Goal: Task Accomplishment & Management: Manage account settings

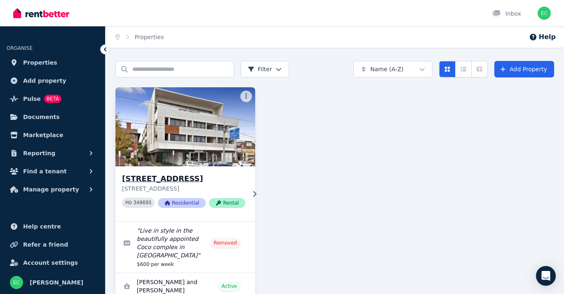
click at [168, 179] on h3 "[STREET_ADDRESS]" at bounding box center [183, 179] width 123 height 12
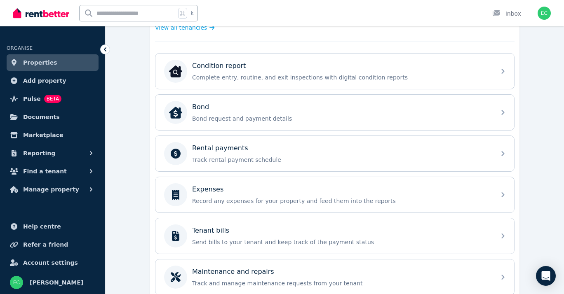
scroll to position [253, 0]
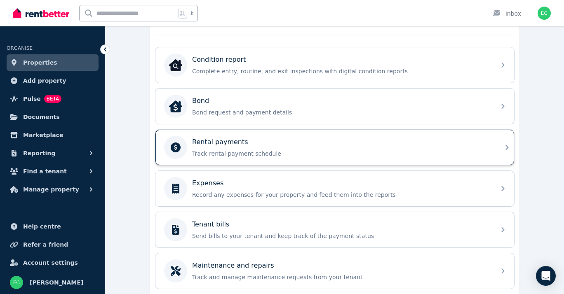
click at [245, 147] on div "Rental payments" at bounding box center [341, 142] width 299 height 10
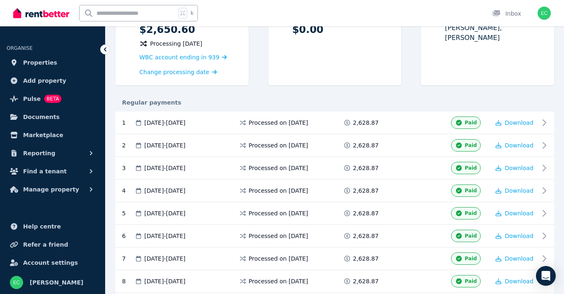
scroll to position [110, 0]
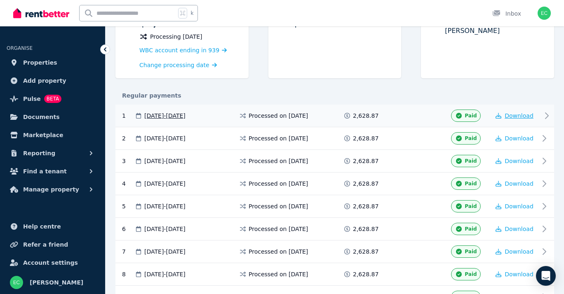
click at [513, 113] on span "Download" at bounding box center [519, 116] width 29 height 7
click at [500, 137] on icon "button" at bounding box center [499, 139] width 6 height 6
